Goal: Task Accomplishment & Management: Manage account settings

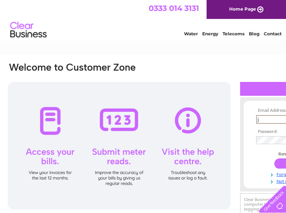
scroll to position [0, 45]
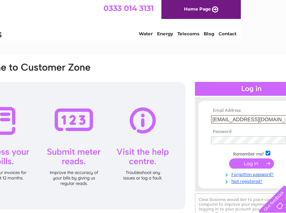
type input "[EMAIL_ADDRESS][DOMAIN_NAME]"
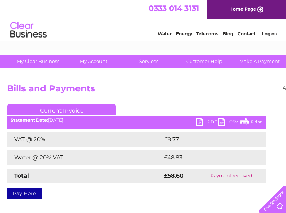
scroll to position [0, 75]
